Goal: Task Accomplishment & Management: Use online tool/utility

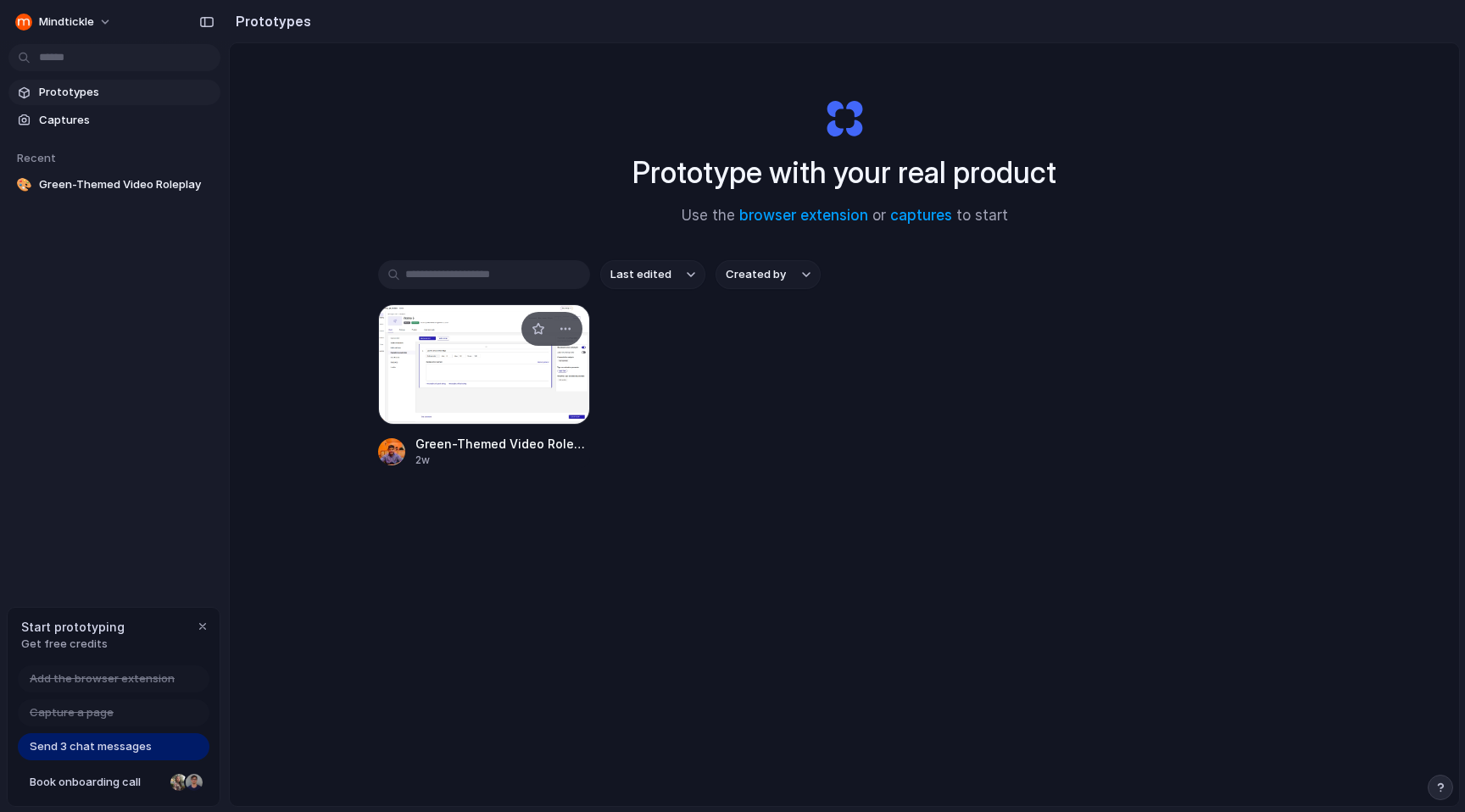
click at [504, 379] on div at bounding box center [484, 365] width 212 height 121
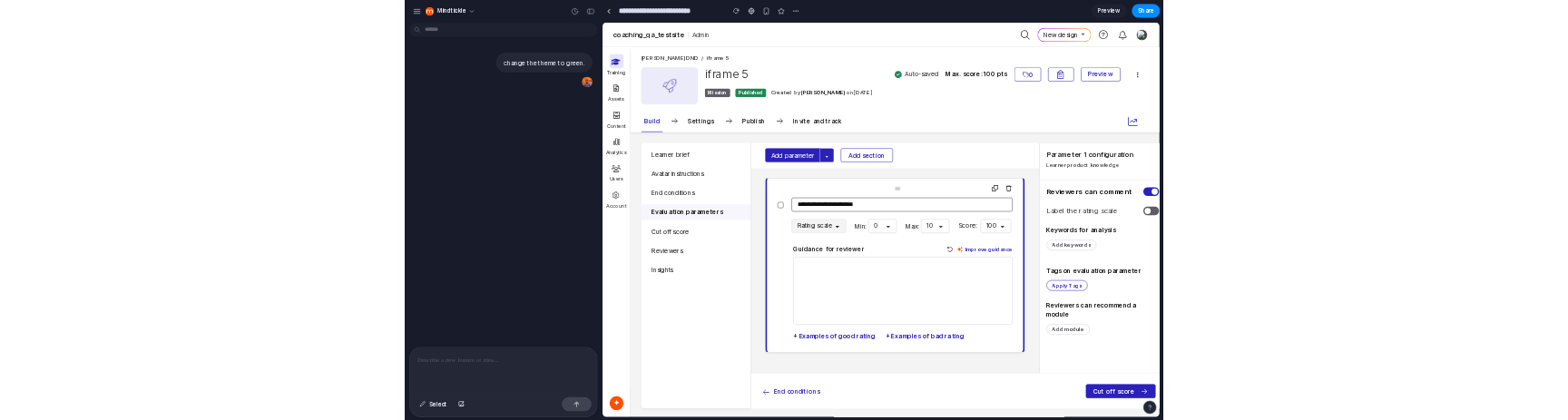
scroll to position [0, 15]
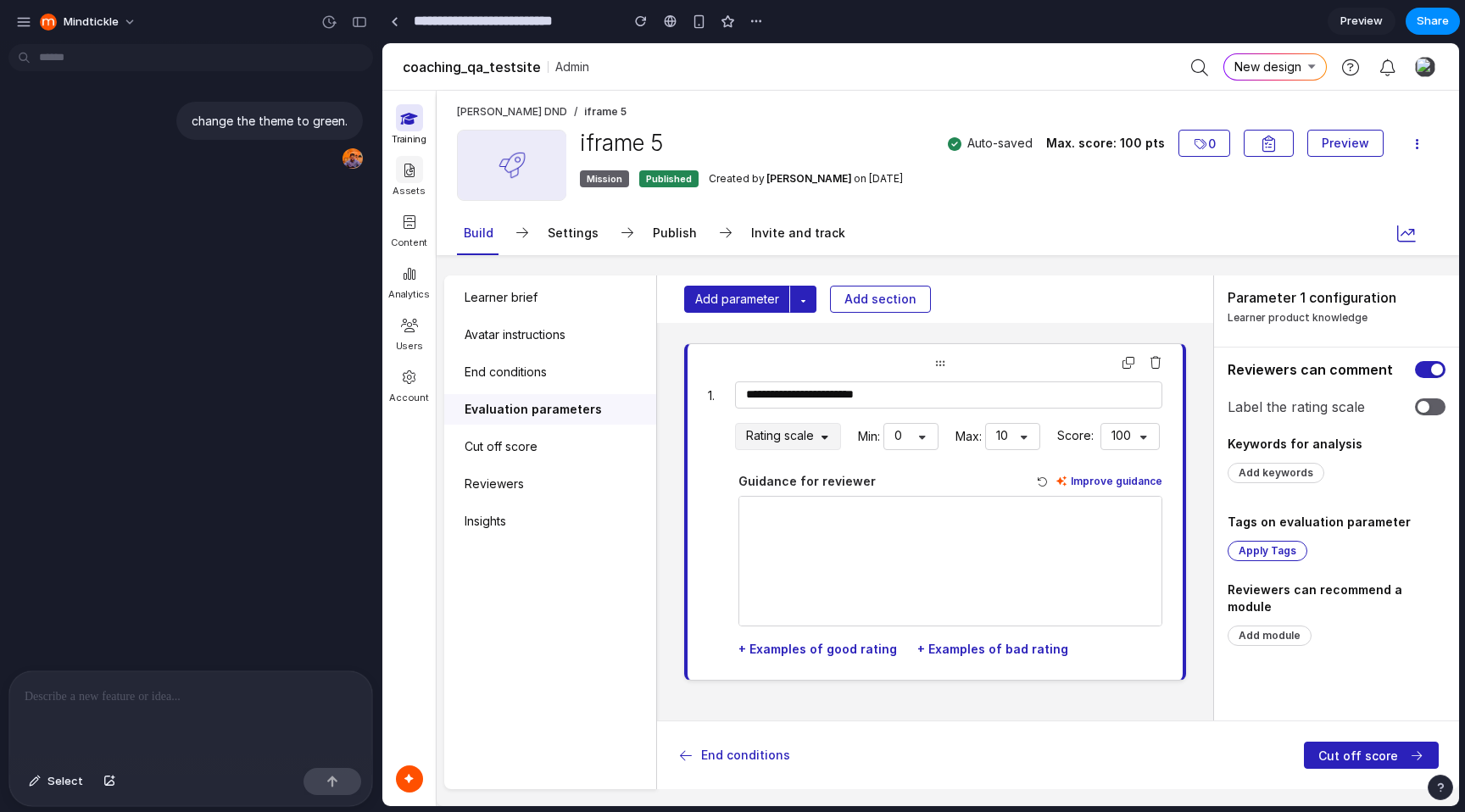
click at [411, 182] on div at bounding box center [408, 169] width 27 height 27
click at [412, 161] on div at bounding box center [408, 169] width 27 height 27
click at [412, 226] on span at bounding box center [409, 222] width 17 height 14
click at [408, 269] on span at bounding box center [409, 274] width 17 height 14
click at [760, 298] on span "Add parameter" at bounding box center [737, 299] width 84 height 19
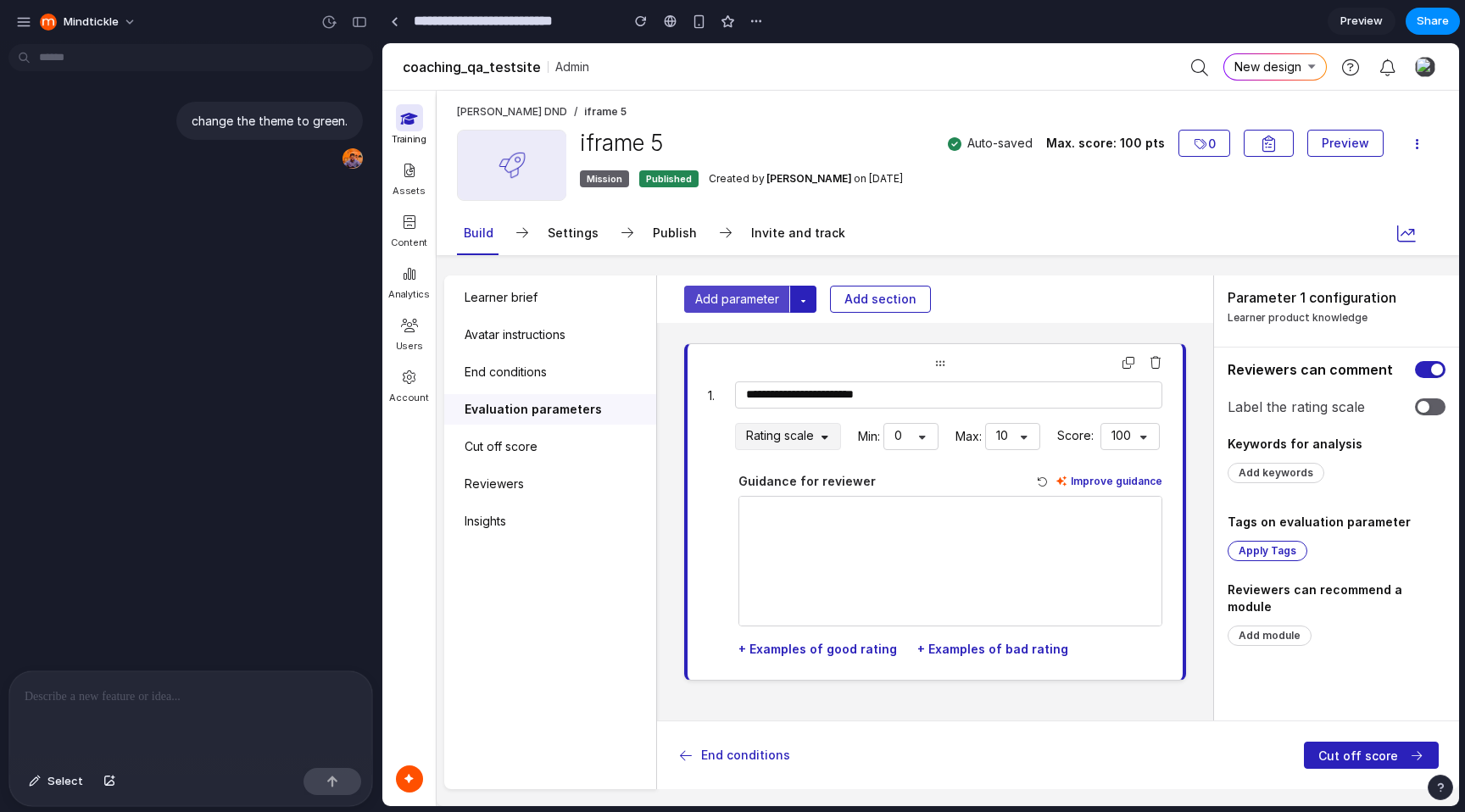
click at [760, 298] on span "Add parameter" at bounding box center [737, 299] width 84 height 19
click at [865, 299] on span "Add section" at bounding box center [880, 299] width 72 height 12
click at [530, 370] on div "End conditions" at bounding box center [550, 371] width 212 height 31
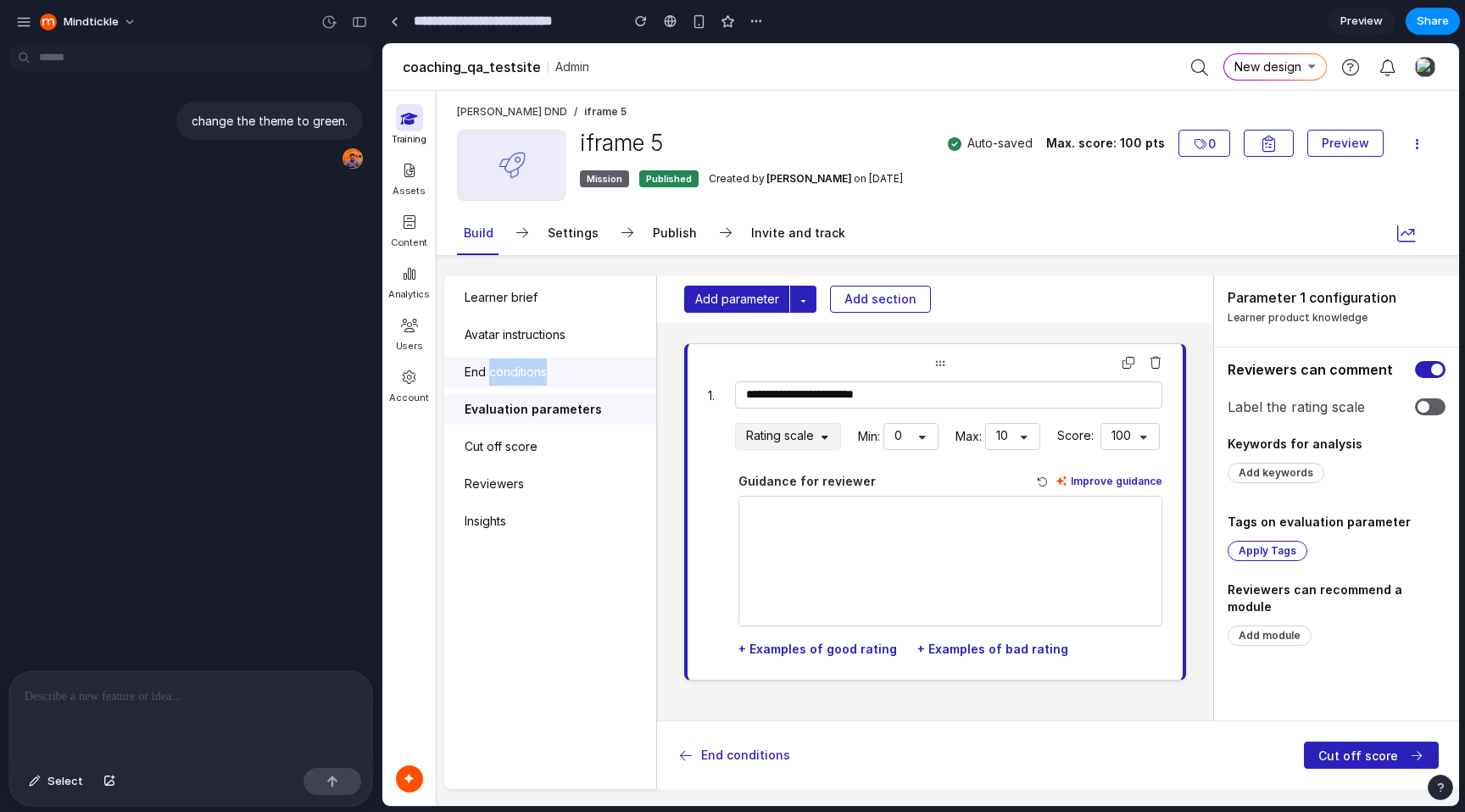
click at [530, 370] on div "End conditions" at bounding box center [550, 371] width 212 height 31
click at [476, 445] on div "Cut off score" at bounding box center [550, 446] width 212 height 31
click at [480, 496] on div "Reviewers" at bounding box center [550, 483] width 212 height 31
click at [480, 532] on div "Insights" at bounding box center [550, 521] width 212 height 31
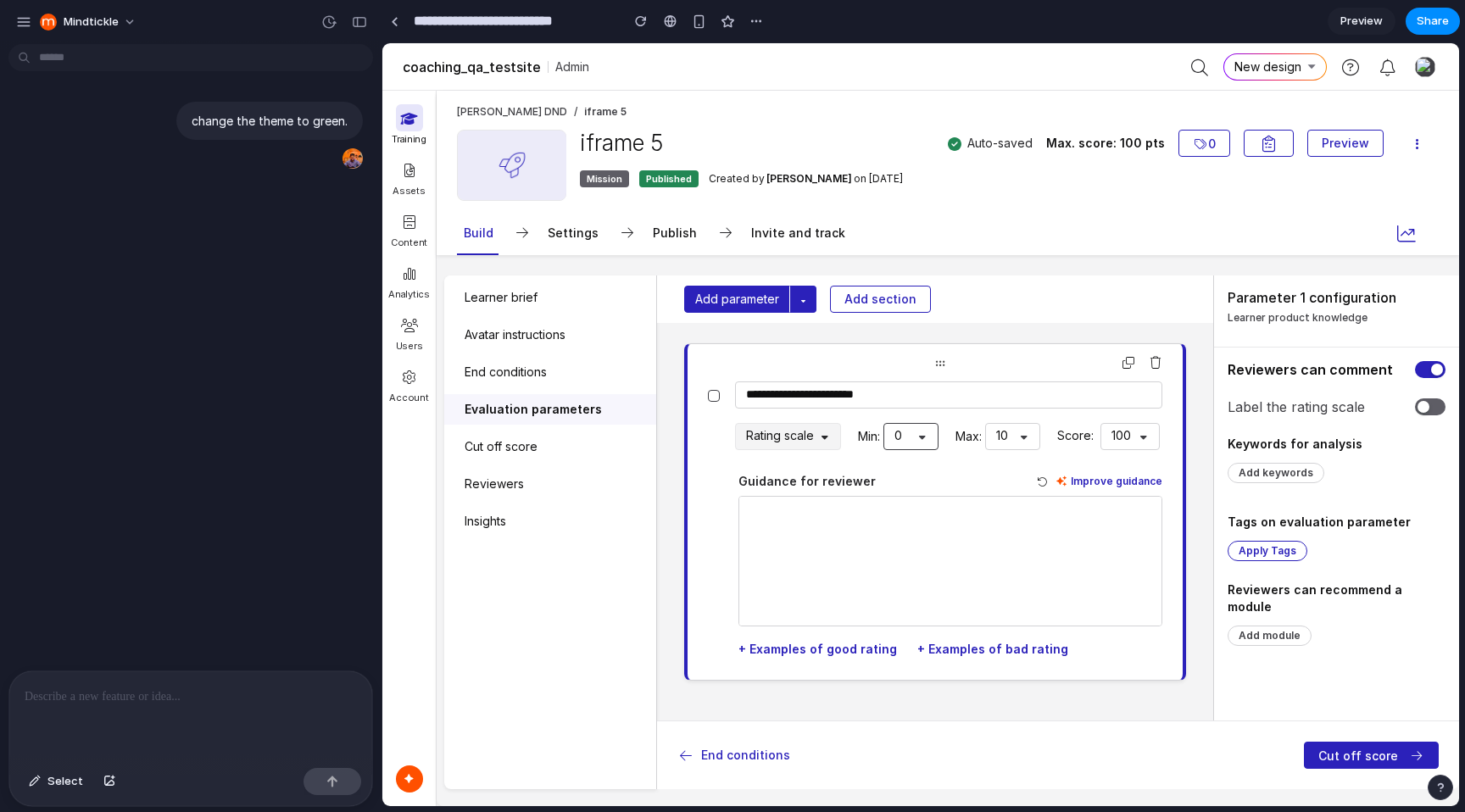
click at [901, 438] on span "0" at bounding box center [911, 436] width 33 height 25
click at [832, 398] on textarea "**********" at bounding box center [949, 394] width 427 height 27
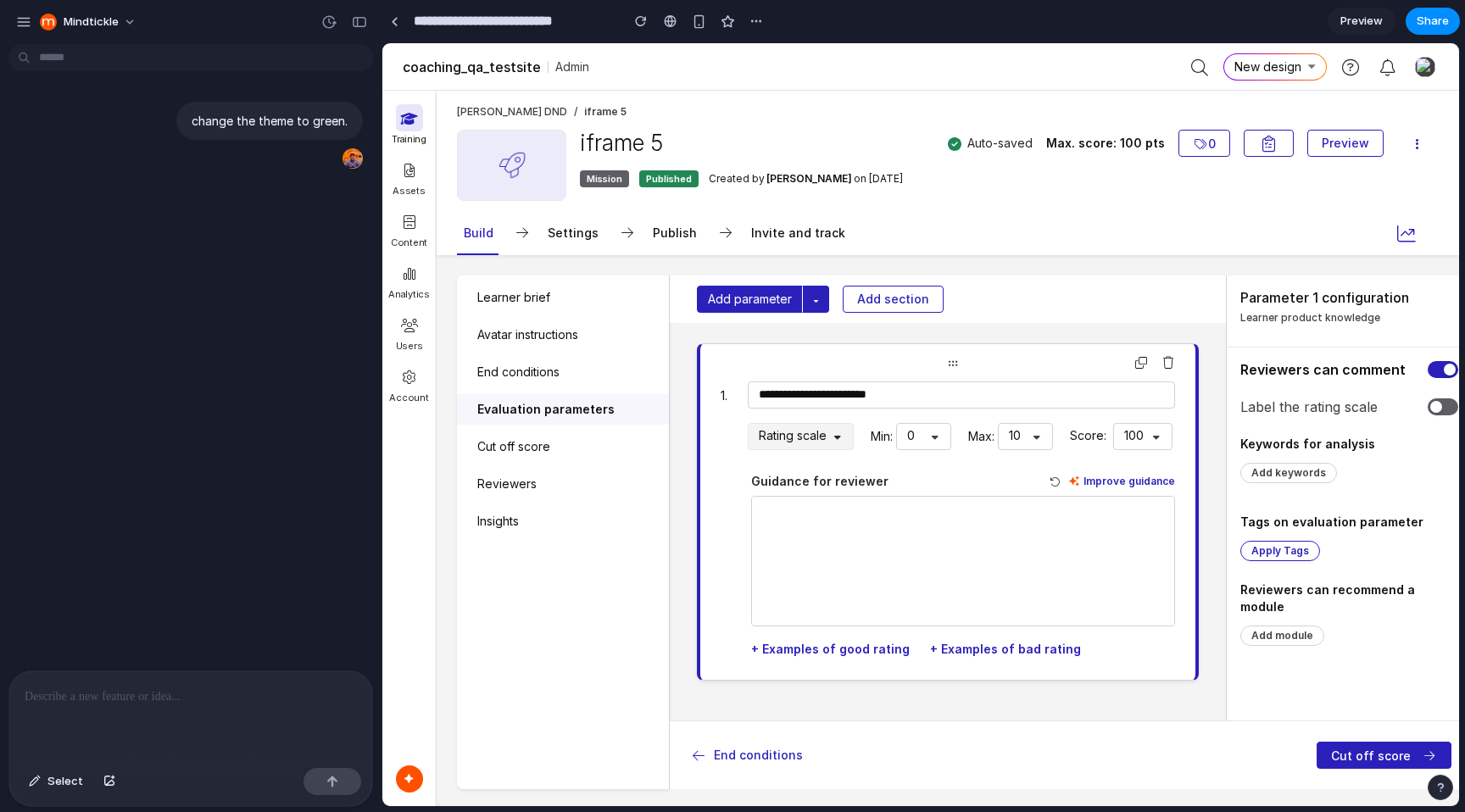
click at [732, 392] on div at bounding box center [732, 406] width 0 height 0
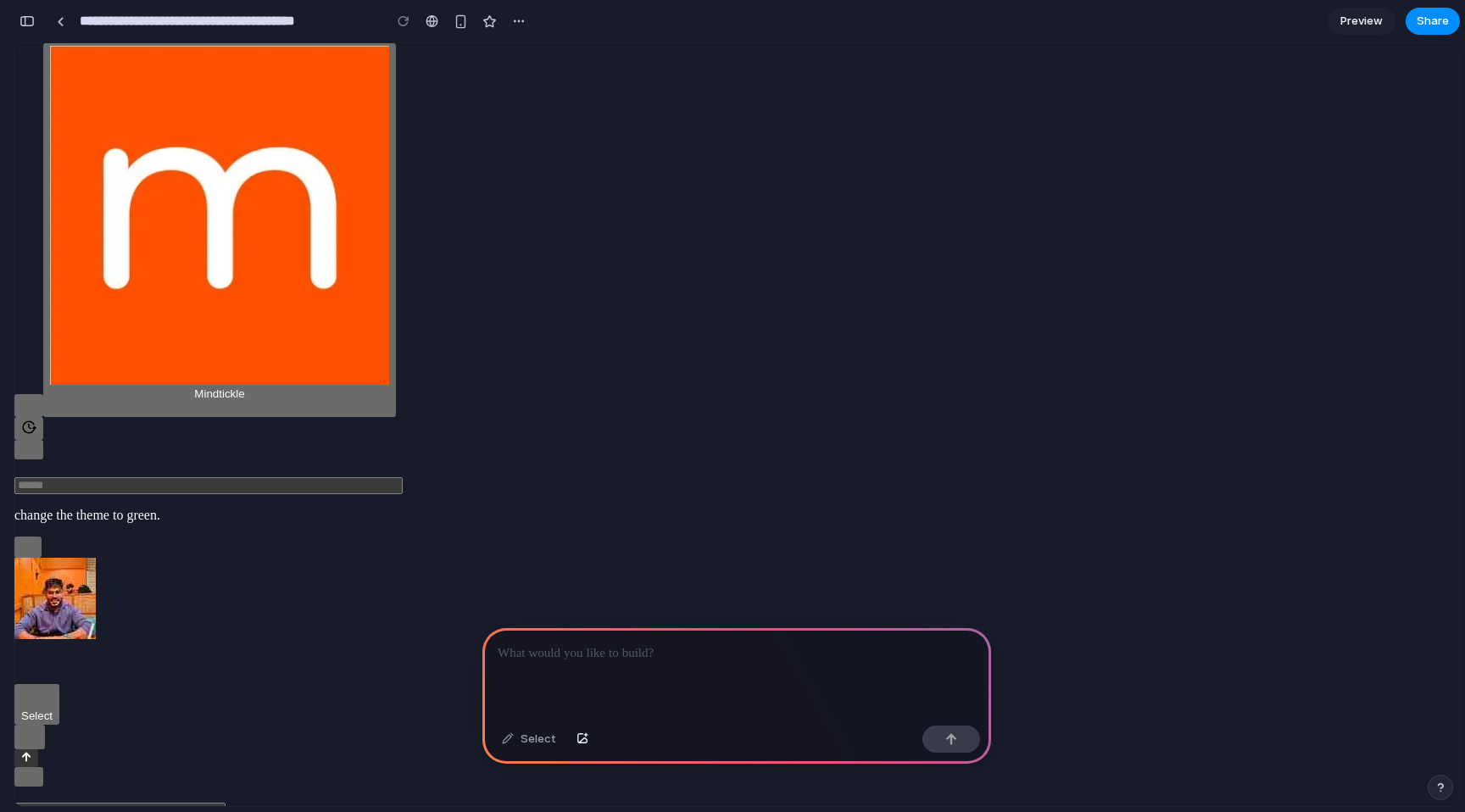
click at [195, 670] on p at bounding box center [205, 664] width 382 height 15
click at [347, 773] on div at bounding box center [205, 763] width 382 height 18
click at [45, 754] on button "button" at bounding box center [30, 742] width 31 height 24
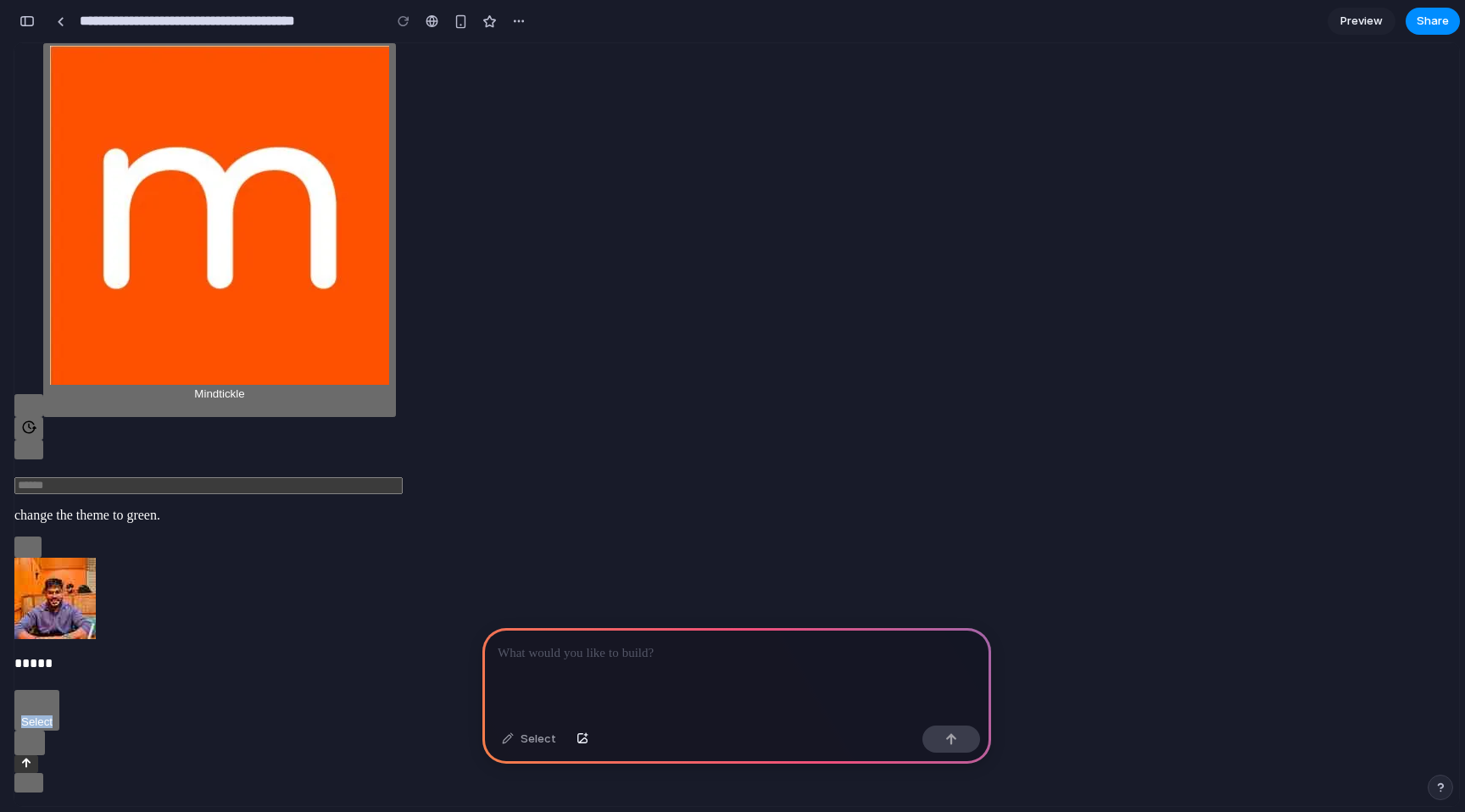
click at [38, 753] on div "button" at bounding box center [30, 742] width 17 height 19
click at [53, 728] on span "Select" at bounding box center [37, 722] width 32 height 13
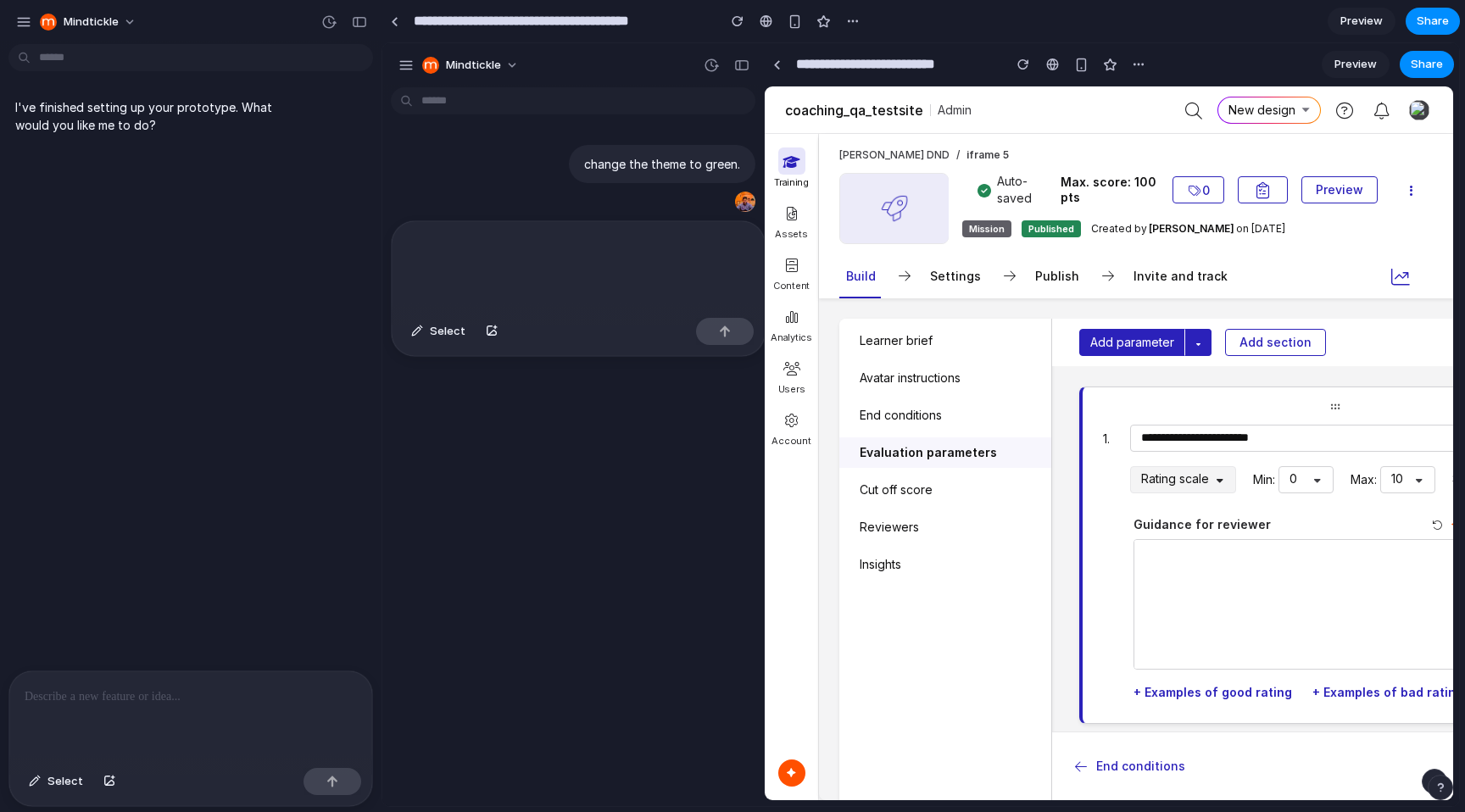
click at [343, 294] on div "I've finished setting up your prototype. What would you like me to do?" at bounding box center [186, 360] width 371 height 619
click at [157, 703] on p at bounding box center [190, 697] width 332 height 20
